Goal: Download file/media

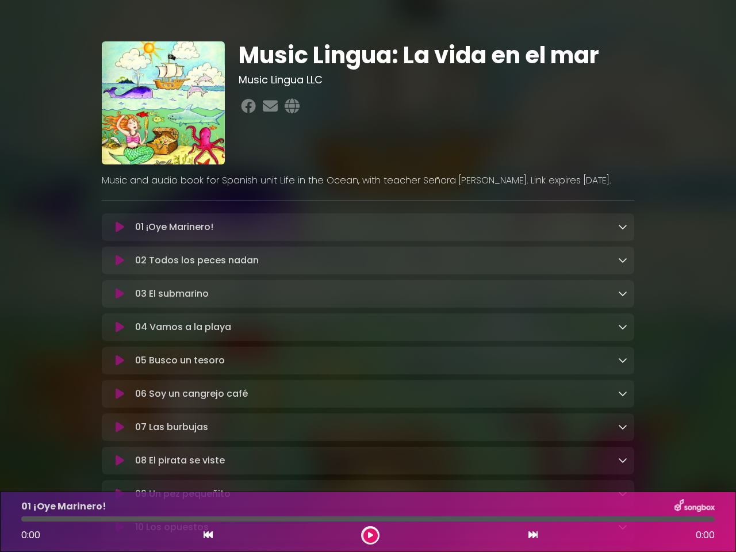
click at [120, 228] on icon at bounding box center [120, 227] width 9 height 12
click at [623, 227] on icon at bounding box center [622, 226] width 9 height 9
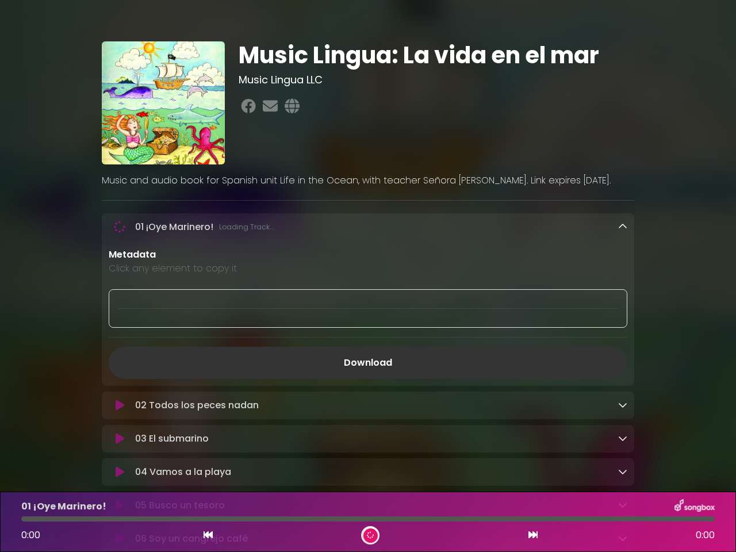
click at [120, 262] on div "01 ¡Oye Marinero! Loading Track..." at bounding box center [368, 299] width 533 height 173
click at [623, 261] on p "Metadata" at bounding box center [368, 255] width 519 height 14
click at [120, 296] on div at bounding box center [368, 308] width 519 height 39
click at [623, 295] on div at bounding box center [368, 308] width 519 height 39
click at [120, 330] on div "Metadata Click any element to copy it Download" at bounding box center [368, 313] width 533 height 131
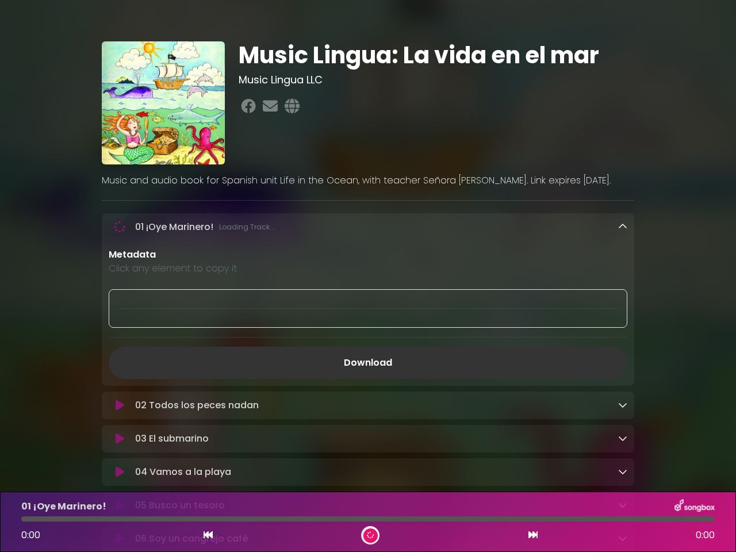
click at [623, 329] on div "Metadata Click any element to copy it Download" at bounding box center [368, 313] width 533 height 131
click at [120, 363] on link "Download" at bounding box center [368, 363] width 519 height 32
click at [623, 363] on link "Download" at bounding box center [368, 363] width 519 height 32
